Goal: Information Seeking & Learning: Learn about a topic

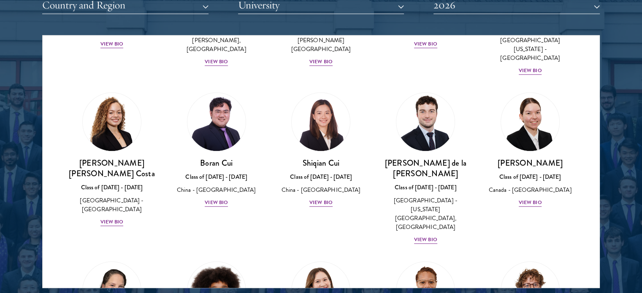
scroll to position [960, 0]
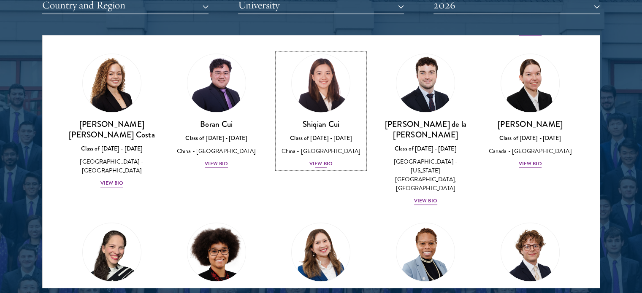
click at [317, 160] on div "View Bio" at bounding box center [320, 164] width 23 height 8
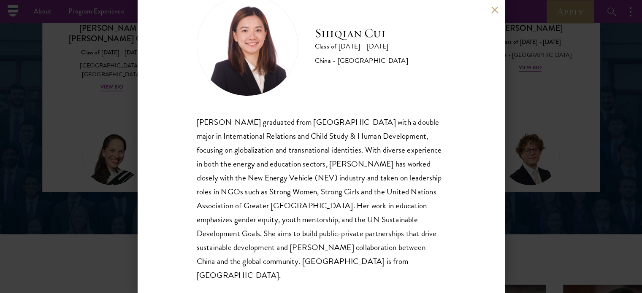
scroll to position [1181, 0]
click at [492, 10] on button at bounding box center [494, 9] width 7 height 7
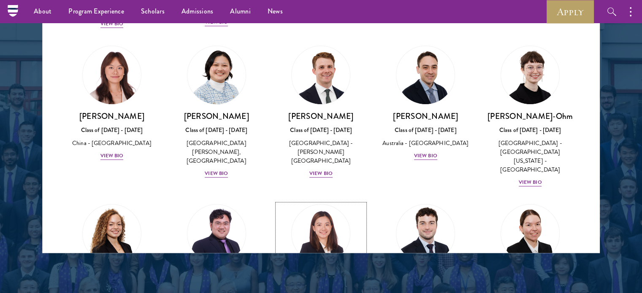
scroll to position [774, 0]
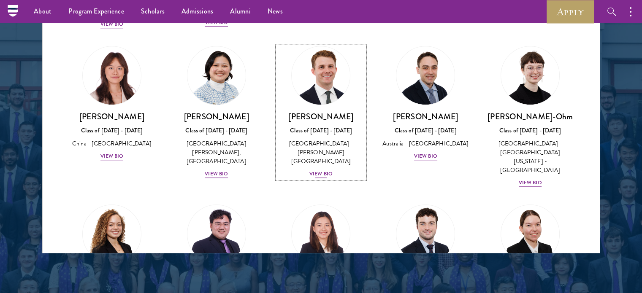
click at [324, 170] on div "View Bio" at bounding box center [320, 174] width 23 height 8
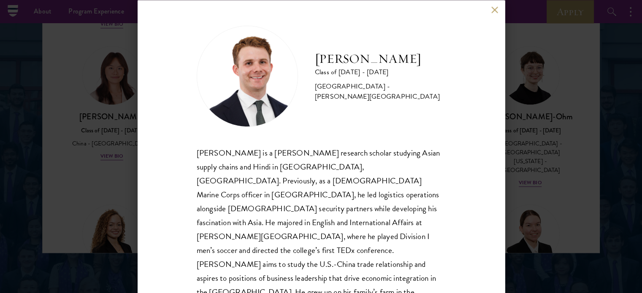
scroll to position [3, 0]
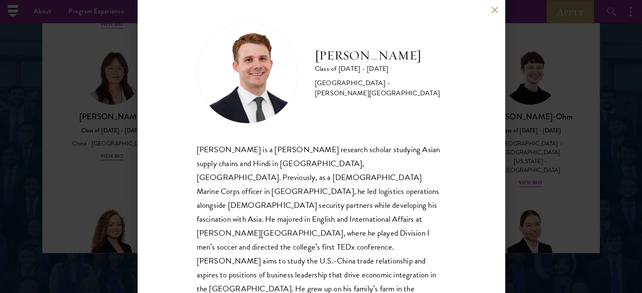
click at [494, 10] on button at bounding box center [494, 9] width 7 height 7
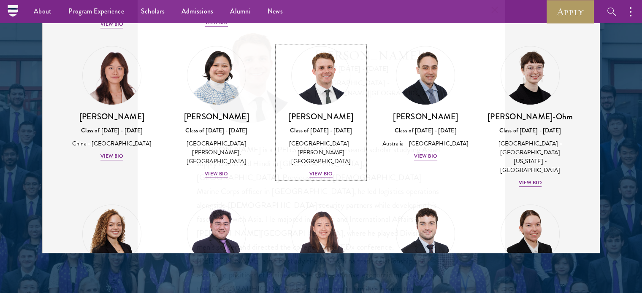
scroll to position [774, 0]
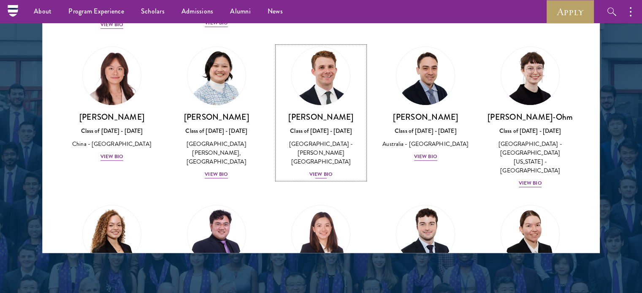
click at [313, 170] on div "View Bio" at bounding box center [320, 174] width 23 height 8
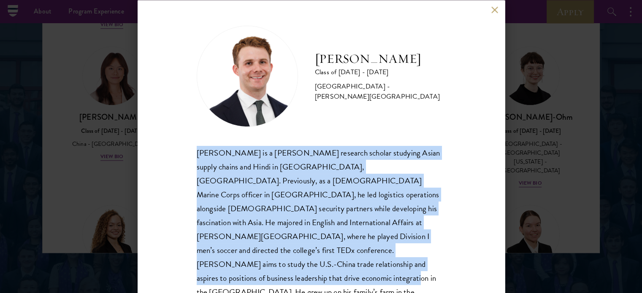
drag, startPoint x: 197, startPoint y: 151, endPoint x: 366, endPoint y: 269, distance: 206.5
click at [366, 269] on div "[PERSON_NAME] is a [PERSON_NAME] research scholar studying Asian supply chains …" at bounding box center [321, 229] width 249 height 167
copy div "[PERSON_NAME] is a [PERSON_NAME] research scholar studying Asian supply chains …"
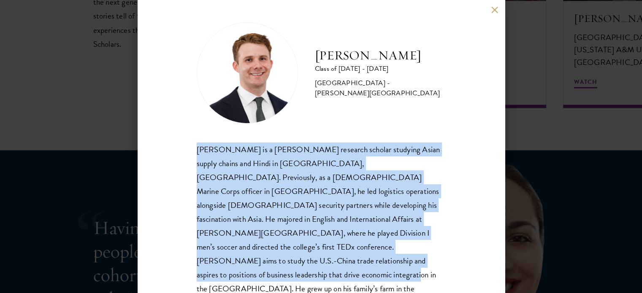
scroll to position [1583, 0]
